Goal: Task Accomplishment & Management: Use online tool/utility

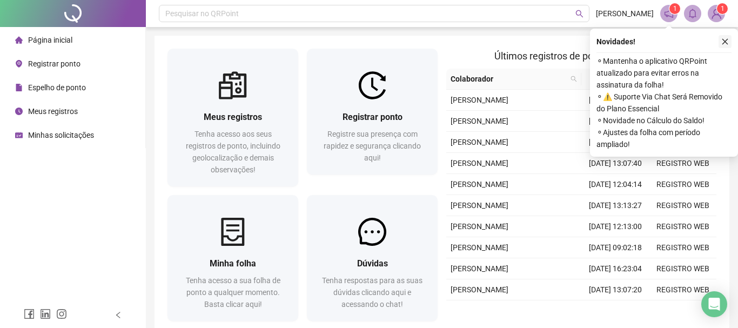
click at [722, 43] on icon "close" at bounding box center [725, 42] width 8 height 8
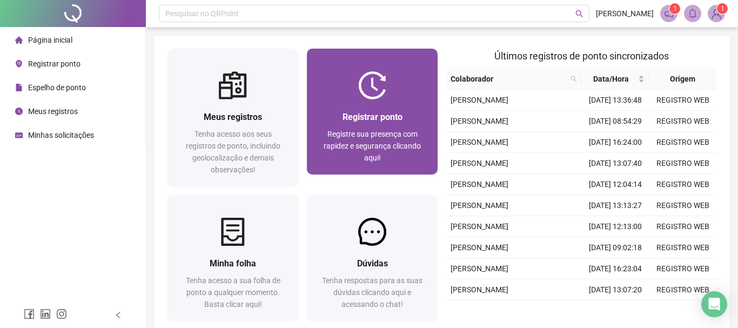
click at [401, 110] on div "Registrar ponto" at bounding box center [372, 116] width 105 height 13
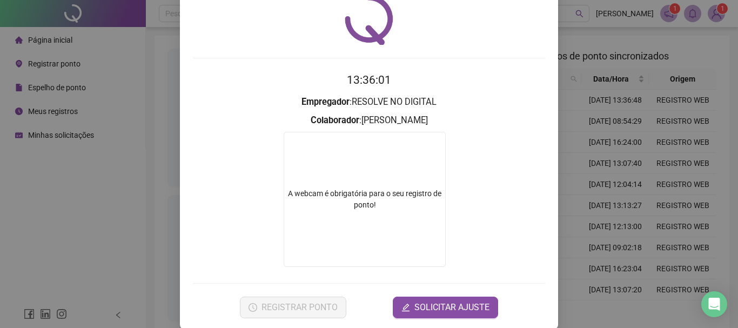
scroll to position [58, 0]
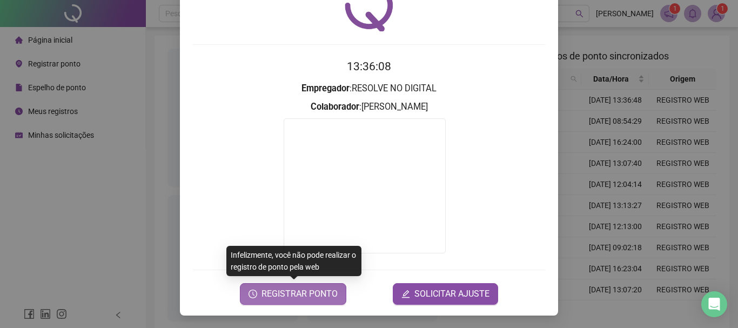
click at [297, 298] on span "REGISTRAR PONTO" at bounding box center [299, 293] width 76 height 13
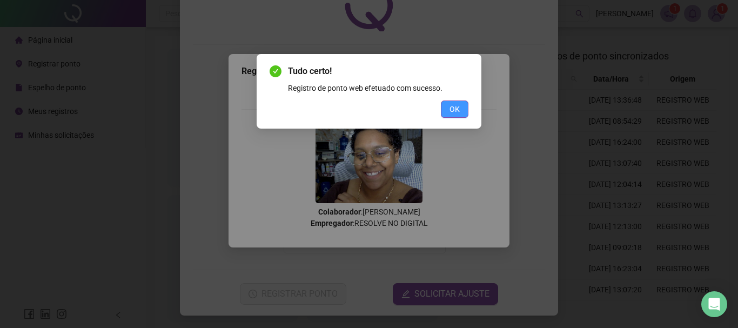
click at [459, 110] on span "OK" at bounding box center [454, 109] width 10 height 12
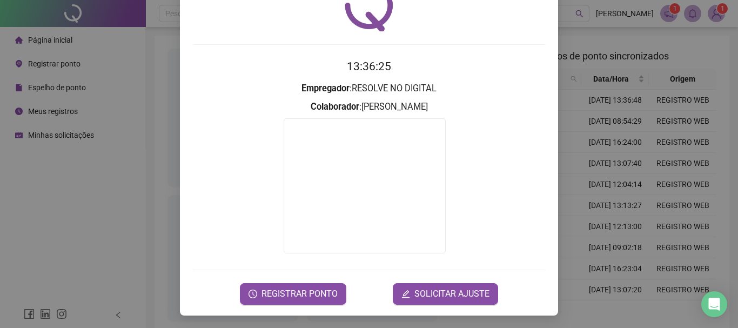
click at [77, 117] on div "Registro de ponto web 13:36:25 Empregador : RESOLVE NO DIGITAL Colaborador : [P…" at bounding box center [369, 164] width 738 height 328
